Goal: Information Seeking & Learning: Learn about a topic

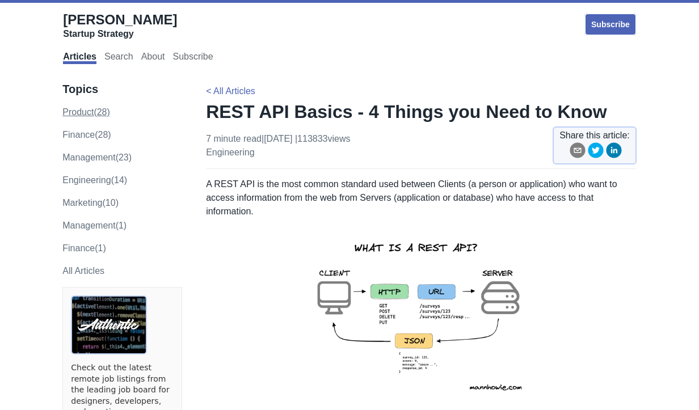
click at [99, 114] on link "product (28)" at bounding box center [86, 112] width 48 height 10
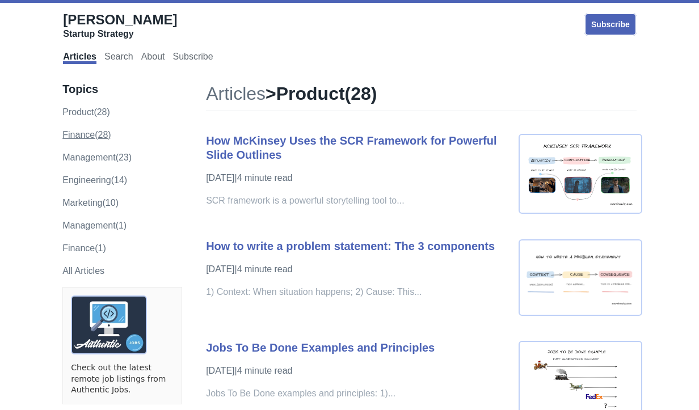
click at [106, 135] on link "finance (28)" at bounding box center [86, 135] width 48 height 10
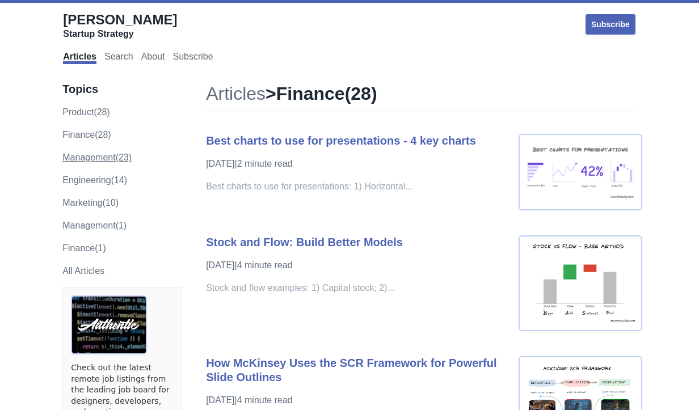
click at [107, 157] on link "management (23)" at bounding box center [96, 158] width 69 height 10
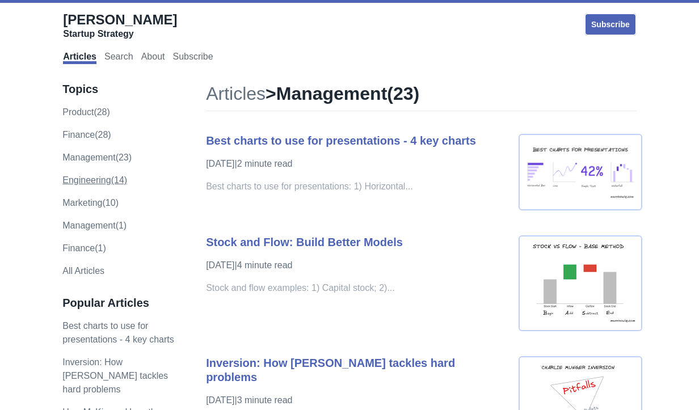
click at [111, 180] on link "engineering (14)" at bounding box center [94, 180] width 65 height 10
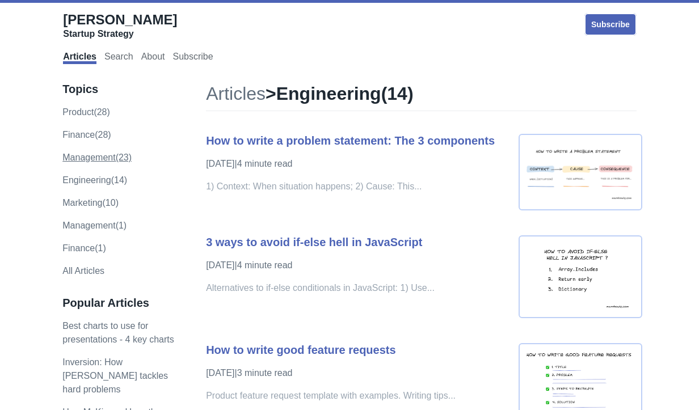
click at [106, 159] on link "management (23)" at bounding box center [96, 158] width 69 height 10
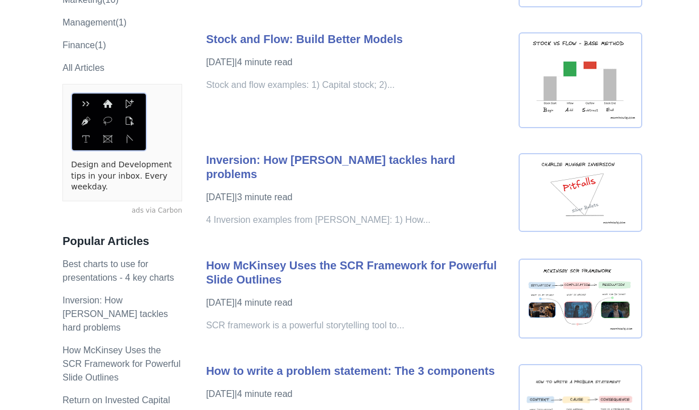
scroll to position [337, 0]
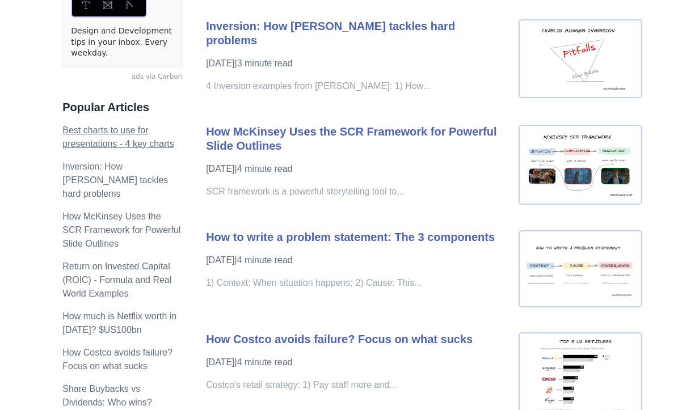
click at [129, 131] on link "Best charts to use for presentations - 4 key charts" at bounding box center [118, 136] width 112 height 23
